Goal: Task Accomplishment & Management: Complete application form

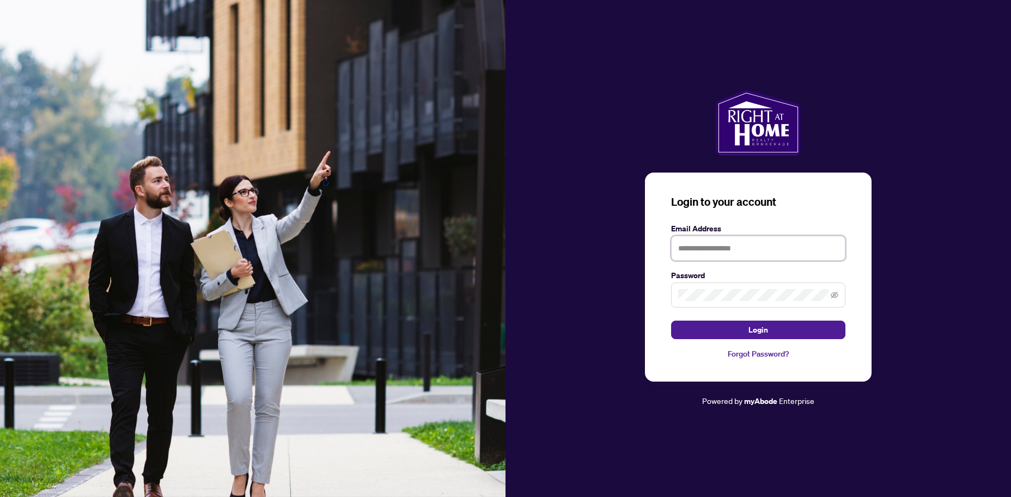
click at [691, 247] on input "text" at bounding box center [758, 248] width 174 height 25
type input "**********"
click at [759, 332] on span "Login" at bounding box center [759, 329] width 20 height 17
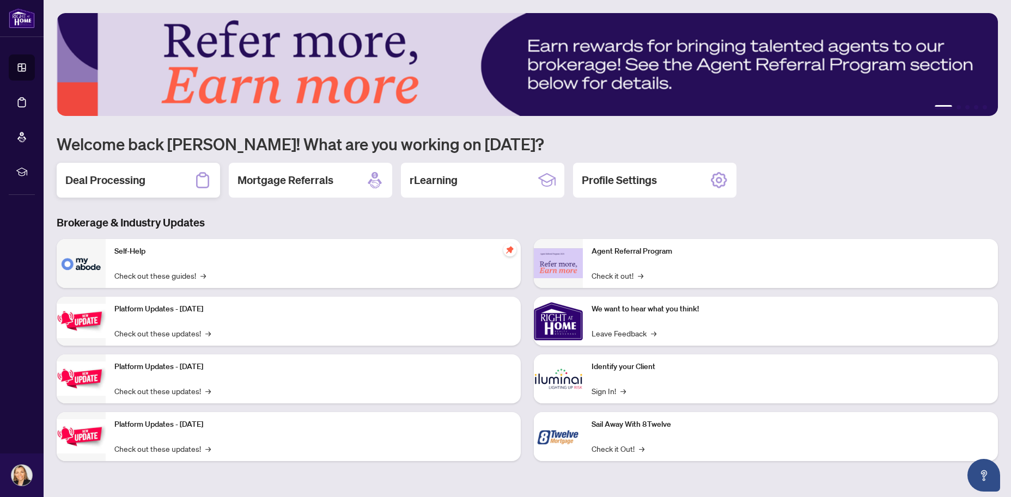
click at [124, 180] on h2 "Deal Processing" at bounding box center [105, 180] width 80 height 15
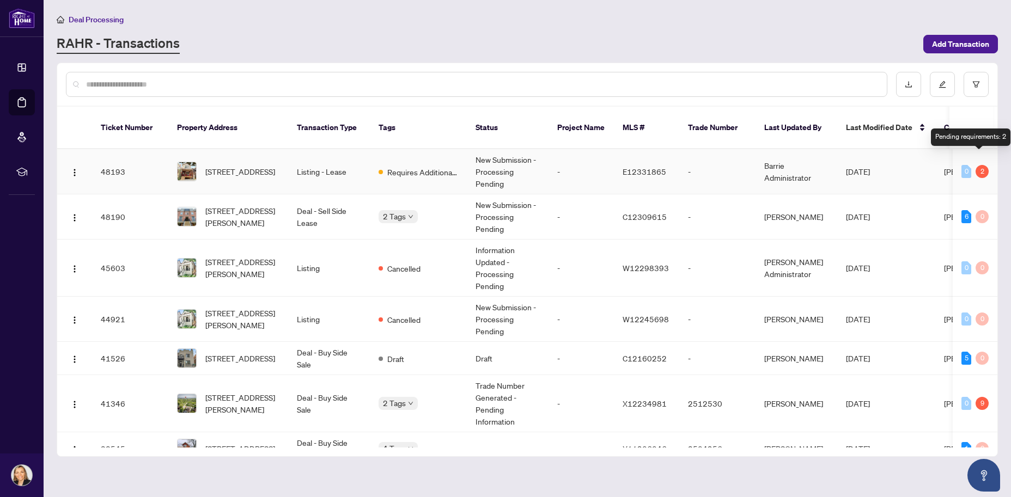
click at [978, 165] on div "2" at bounding box center [982, 171] width 13 height 13
click at [411, 166] on span "Requires Additional Docs" at bounding box center [422, 172] width 71 height 12
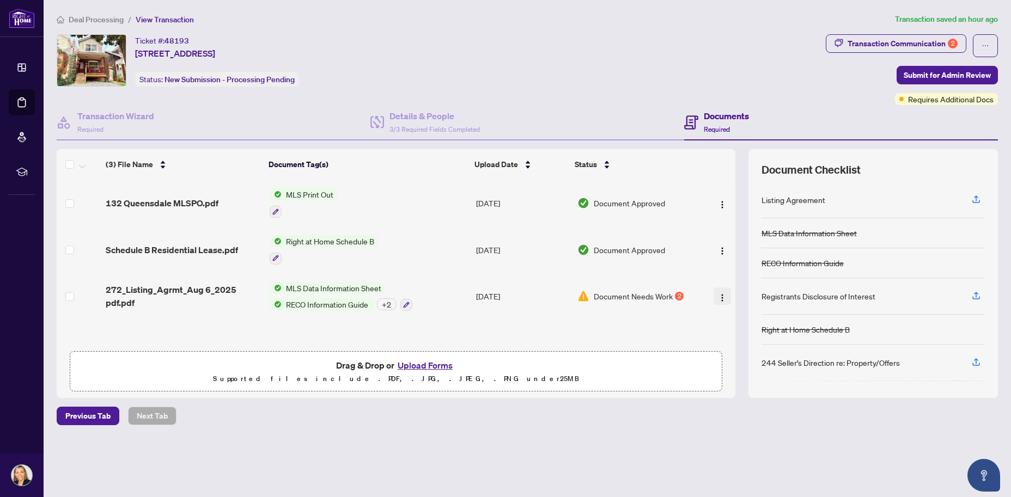
click at [719, 295] on img "button" at bounding box center [722, 298] width 9 height 9
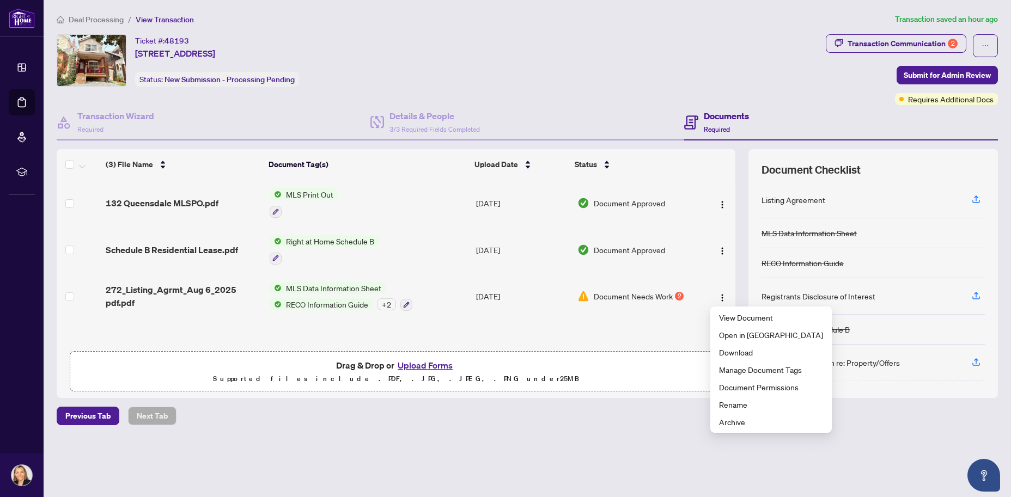
click at [678, 295] on div "2" at bounding box center [679, 296] width 9 height 9
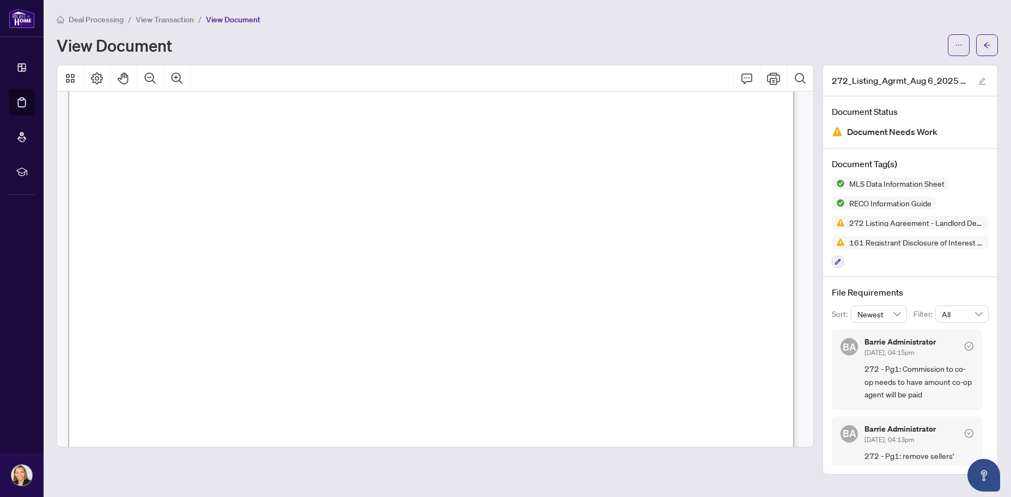
scroll to position [30485, 0]
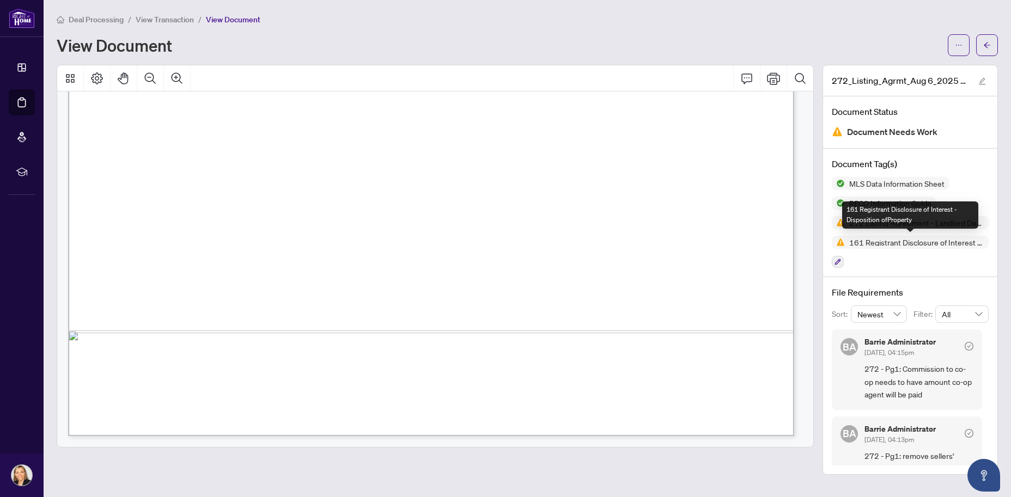
click at [911, 242] on span "161 Registrant Disclosure of Interest - Disposition ofProperty" at bounding box center [917, 243] width 144 height 8
click at [982, 245] on span "161 Registrant Disclosure of Interest - Disposition ofProperty" at bounding box center [917, 243] width 144 height 8
click at [959, 242] on span "161 Registrant Disclosure of Interest - Disposition ofProperty" at bounding box center [917, 243] width 144 height 8
click at [872, 243] on span "161 Registrant Disclosure of Interest - Disposition ofProperty" at bounding box center [917, 243] width 144 height 8
click at [869, 243] on span "161 Registrant Disclosure of Interest - Disposition ofProperty" at bounding box center [917, 243] width 144 height 8
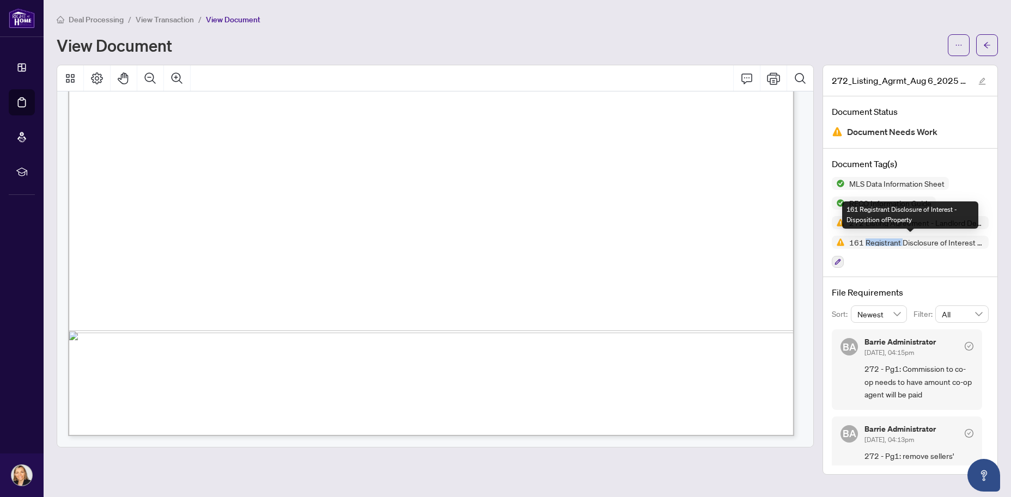
click at [869, 243] on span "161 Registrant Disclosure of Interest - Disposition ofProperty" at bounding box center [917, 243] width 144 height 8
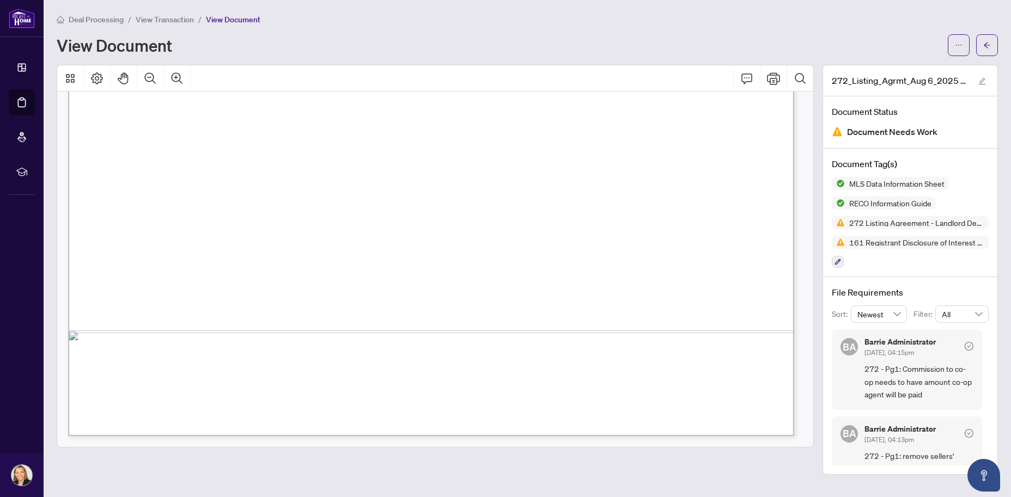
click at [398, 257] on span "(Buyer)" at bounding box center [386, 262] width 23 height 11
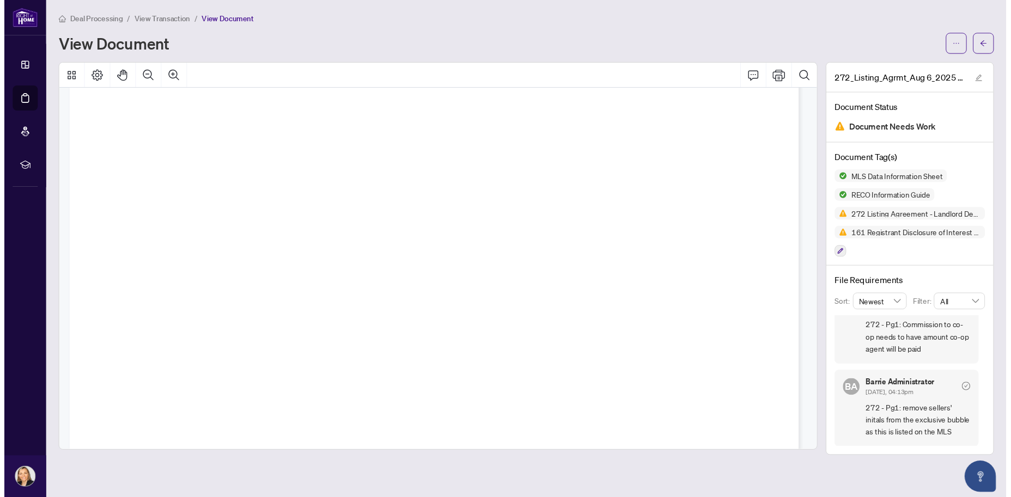
scroll to position [0, 0]
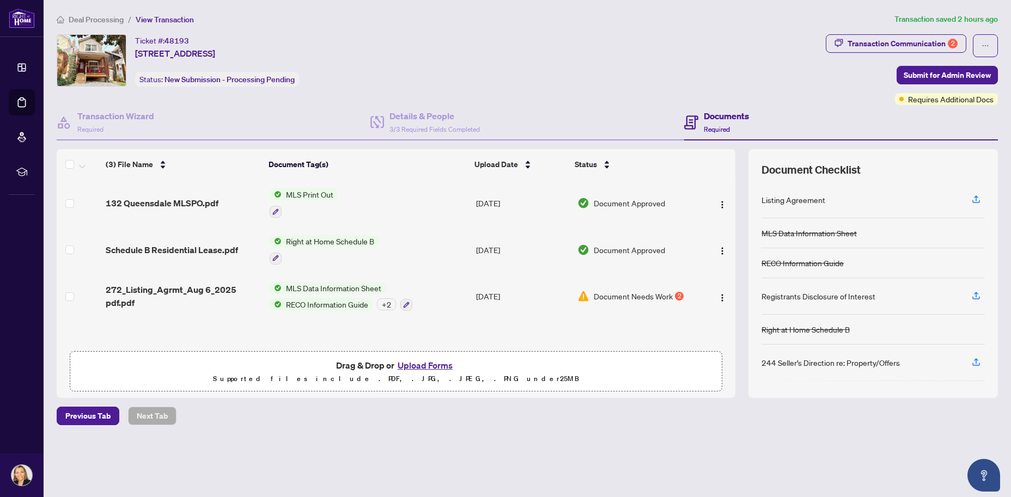
scroll to position [1, 0]
click at [383, 302] on div "+ 2" at bounding box center [386, 304] width 19 height 12
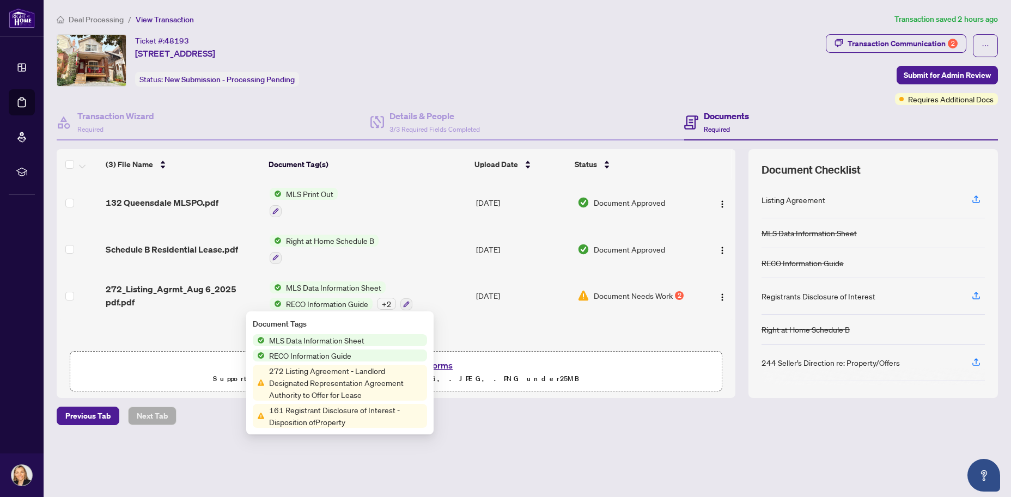
click at [308, 416] on span "161 Registrant Disclosure of Interest - Disposition ofProperty" at bounding box center [346, 416] width 162 height 24
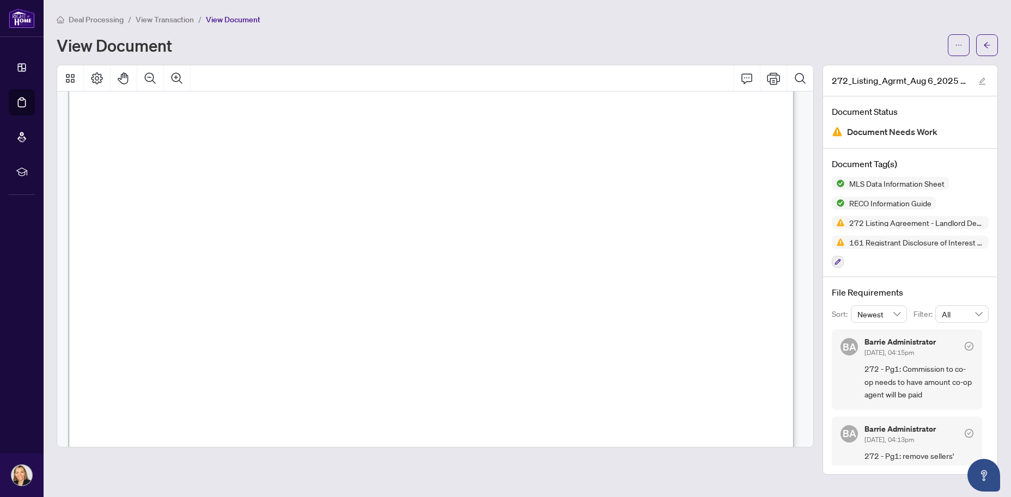
scroll to position [30485, 0]
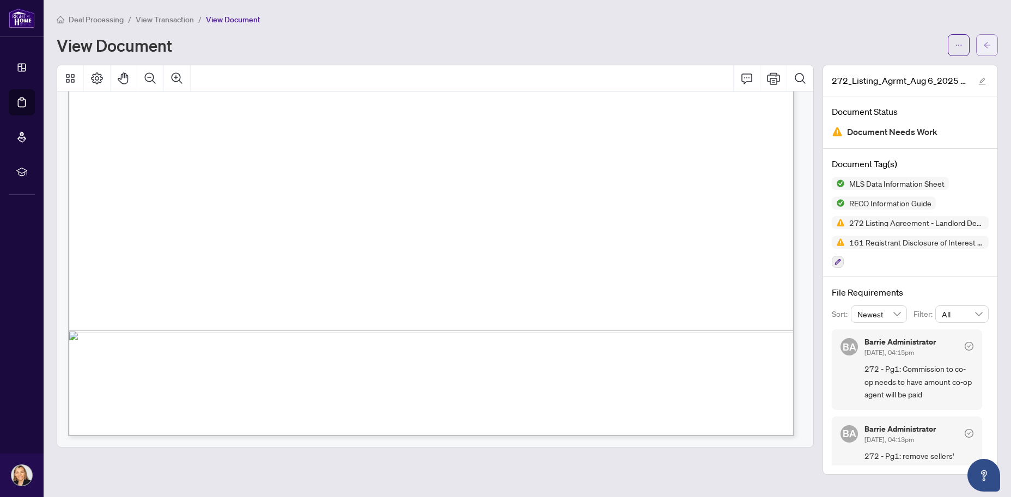
click at [984, 47] on icon "arrow-left" at bounding box center [987, 45] width 8 height 8
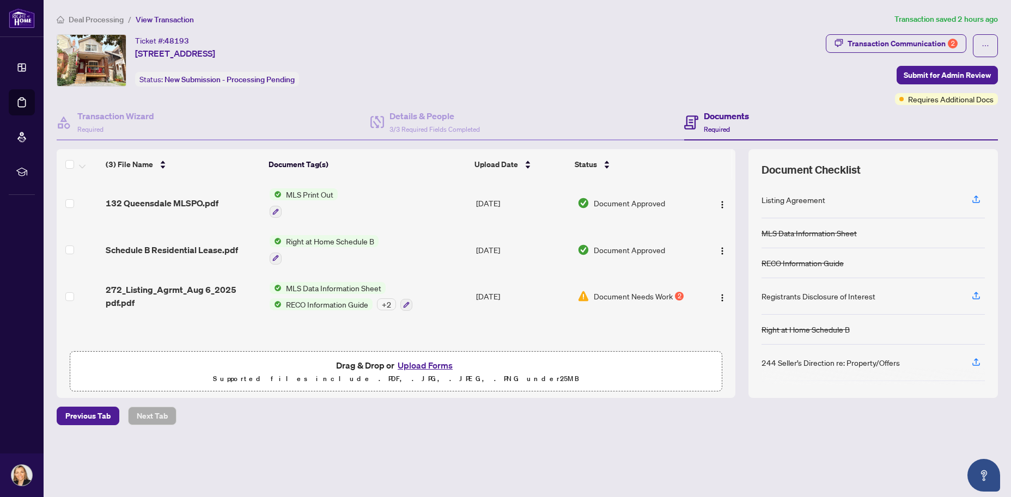
scroll to position [37, 0]
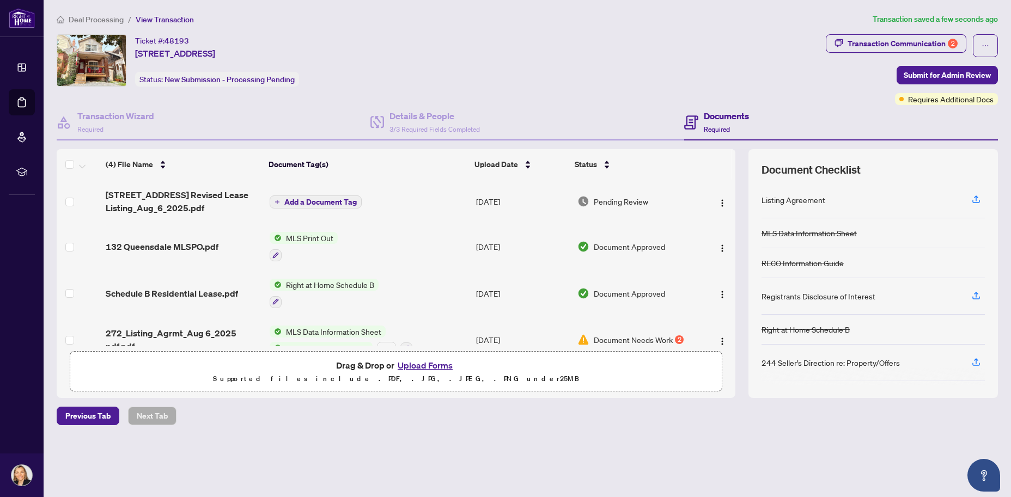
click at [323, 202] on span "Add a Document Tag" at bounding box center [320, 202] width 72 height 8
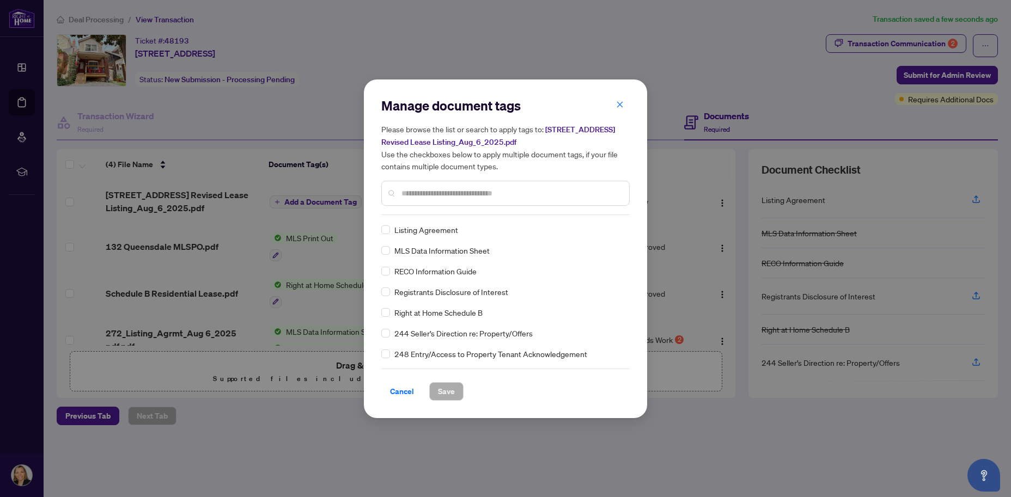
click at [409, 192] on input "text" at bounding box center [511, 193] width 219 height 12
click at [440, 230] on span "Listing Agreement" at bounding box center [426, 230] width 64 height 12
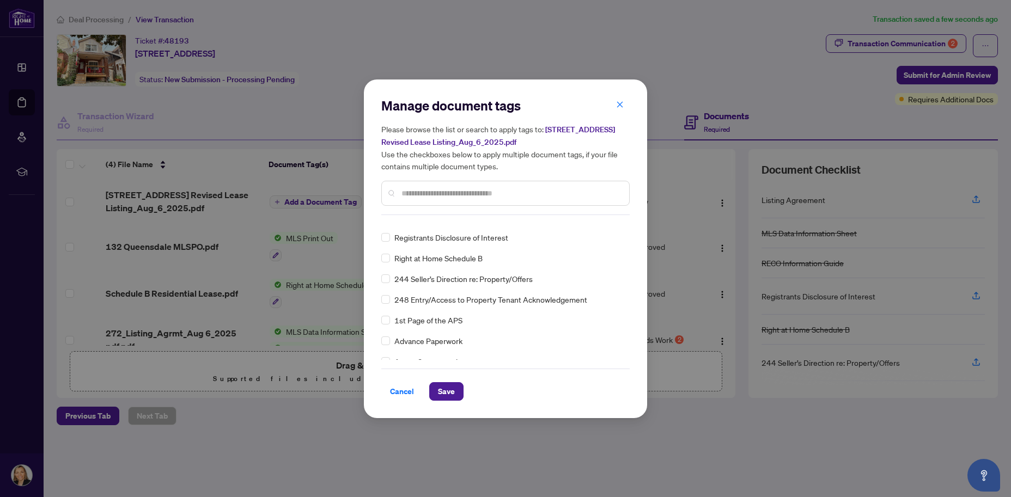
scroll to position [0, 0]
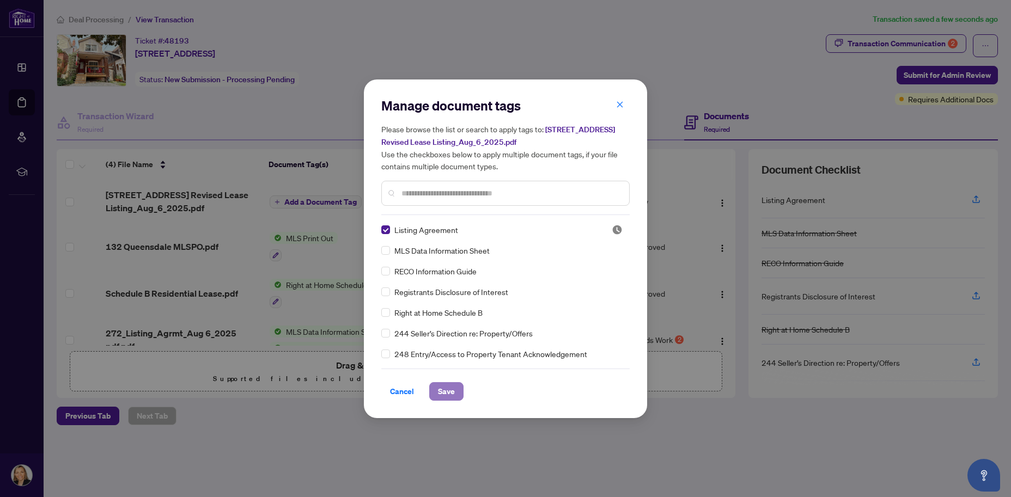
click at [447, 390] on span "Save" at bounding box center [446, 391] width 17 height 17
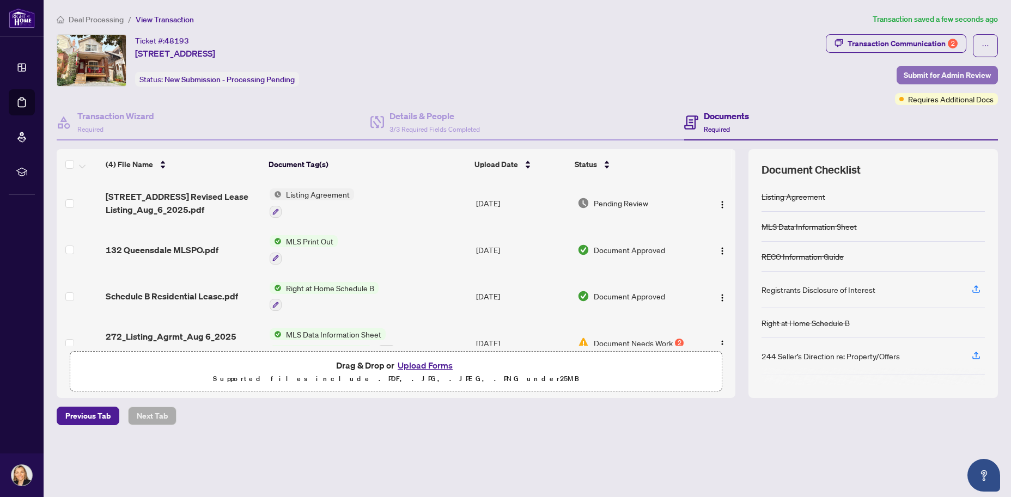
click at [976, 72] on span "Submit for Admin Review" at bounding box center [947, 74] width 87 height 17
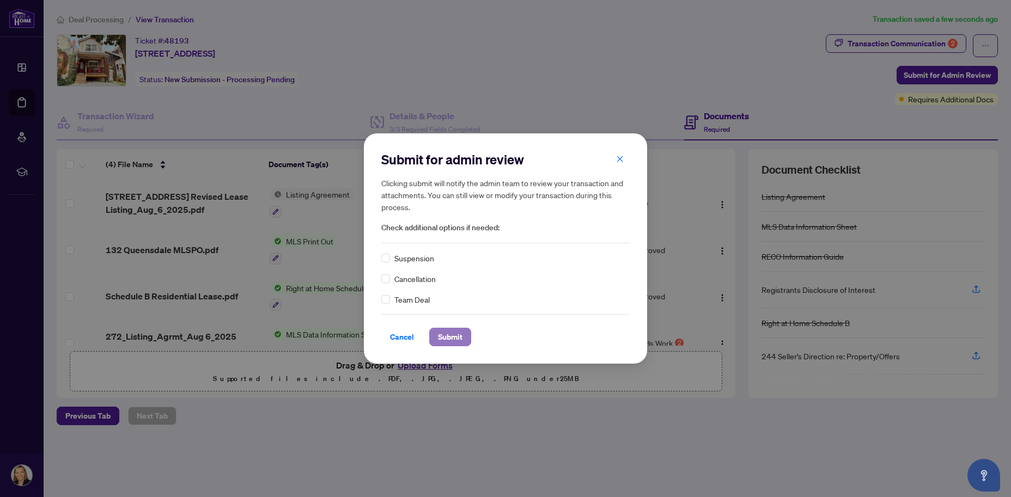
click at [453, 341] on span "Submit" at bounding box center [450, 337] width 25 height 17
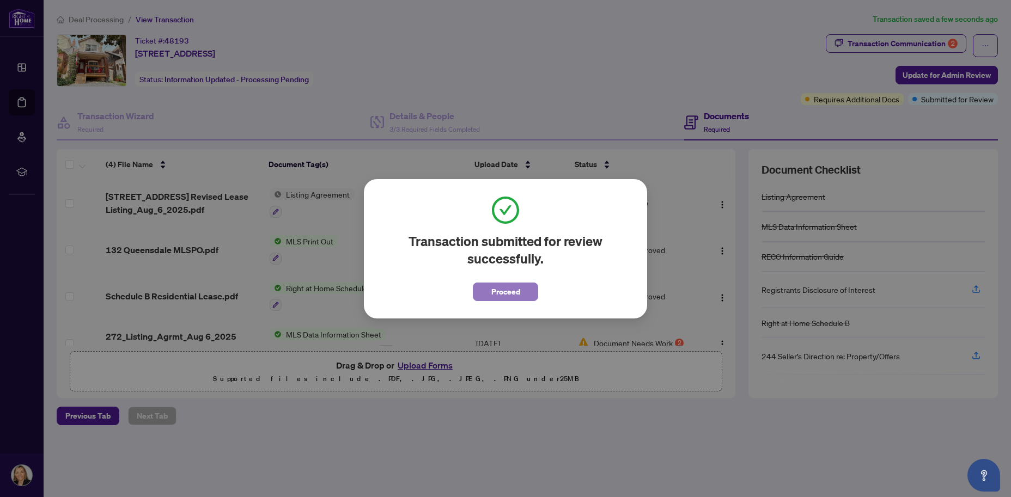
click at [512, 290] on span "Proceed" at bounding box center [505, 291] width 29 height 17
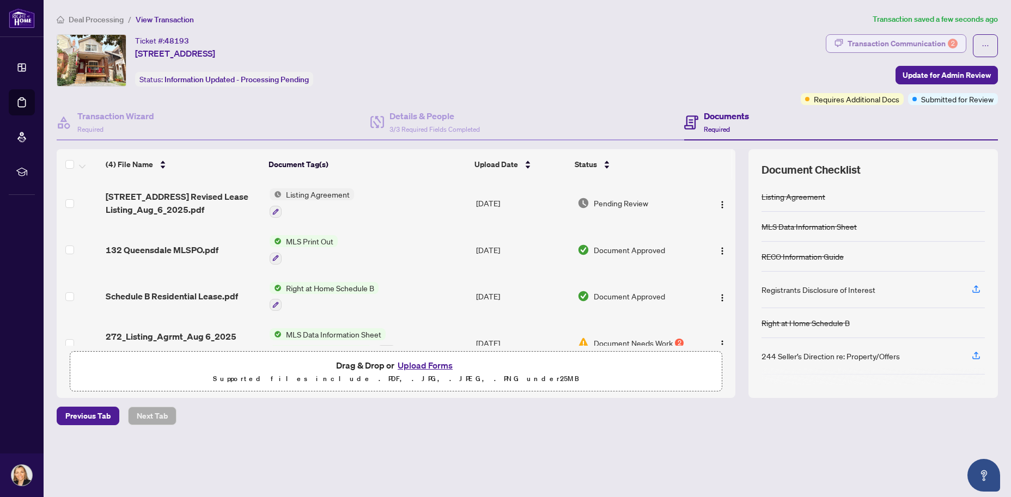
click at [913, 41] on div "Transaction Communication 2" at bounding box center [903, 43] width 110 height 17
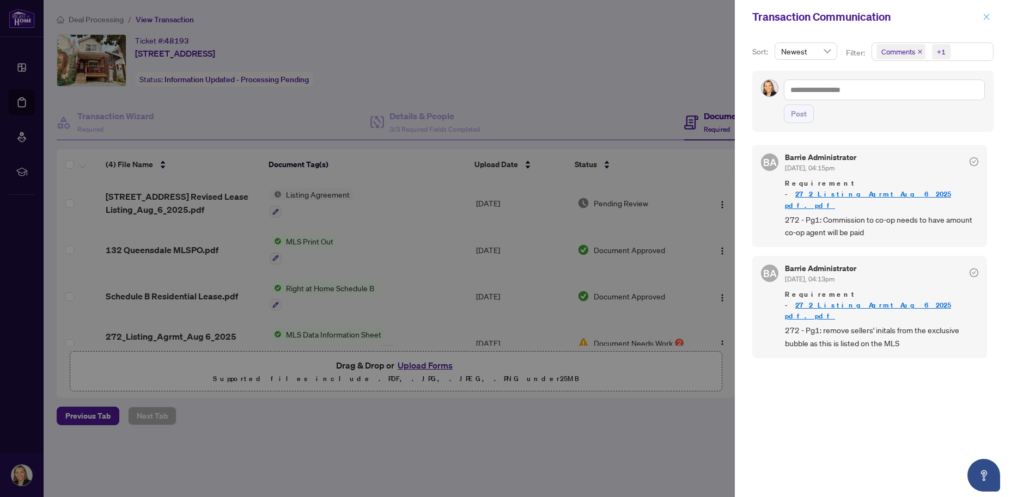
click at [986, 17] on icon "close" at bounding box center [987, 17] width 8 height 8
